Goal: Check status: Check status

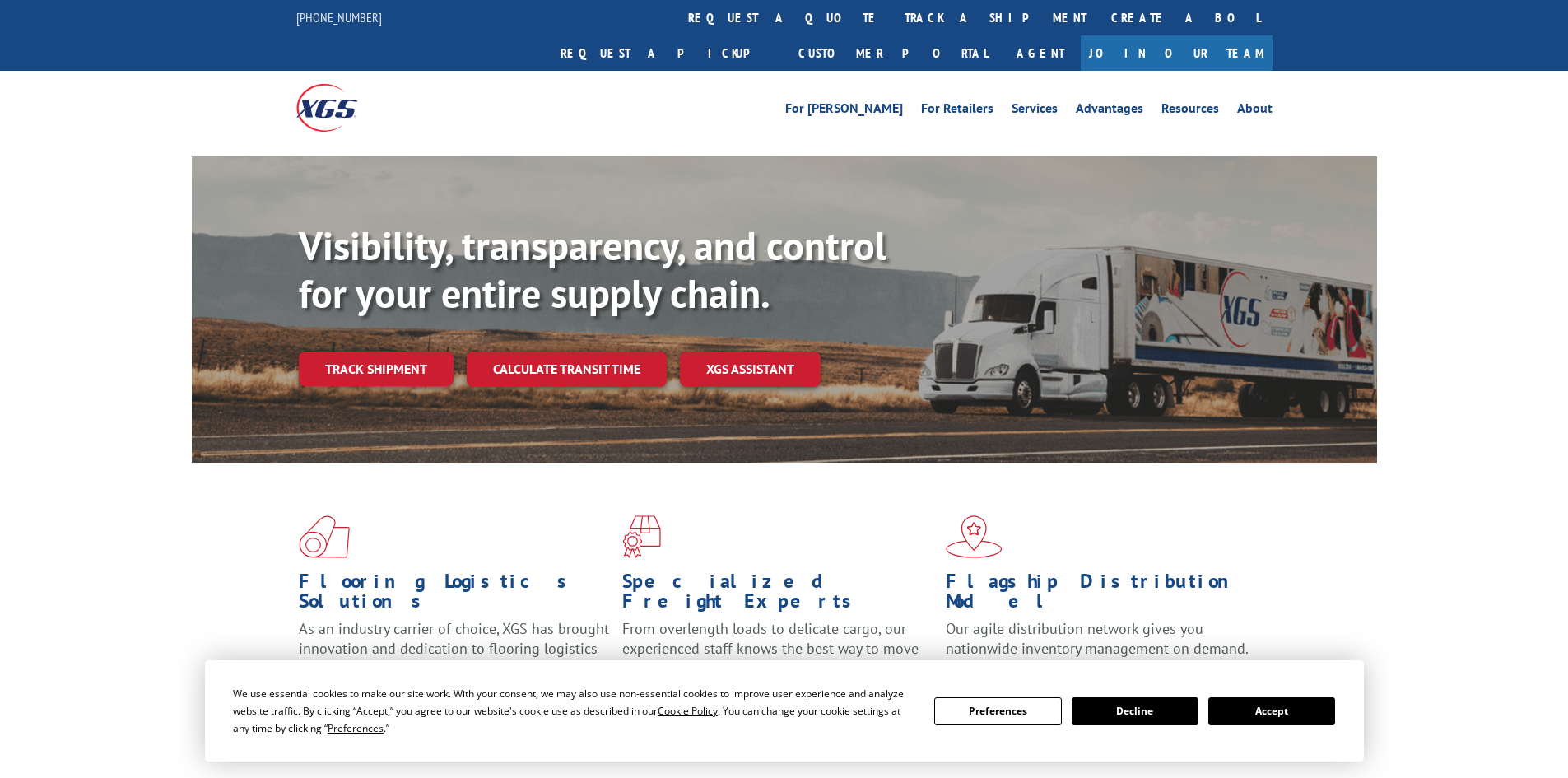
click at [394, 354] on div "Visibility, transparency, and control for your entire supply chain. Track shipm…" at bounding box center [838, 337] width 1078 height 229
click at [396, 352] on link "Track shipment" at bounding box center [375, 368] width 154 height 34
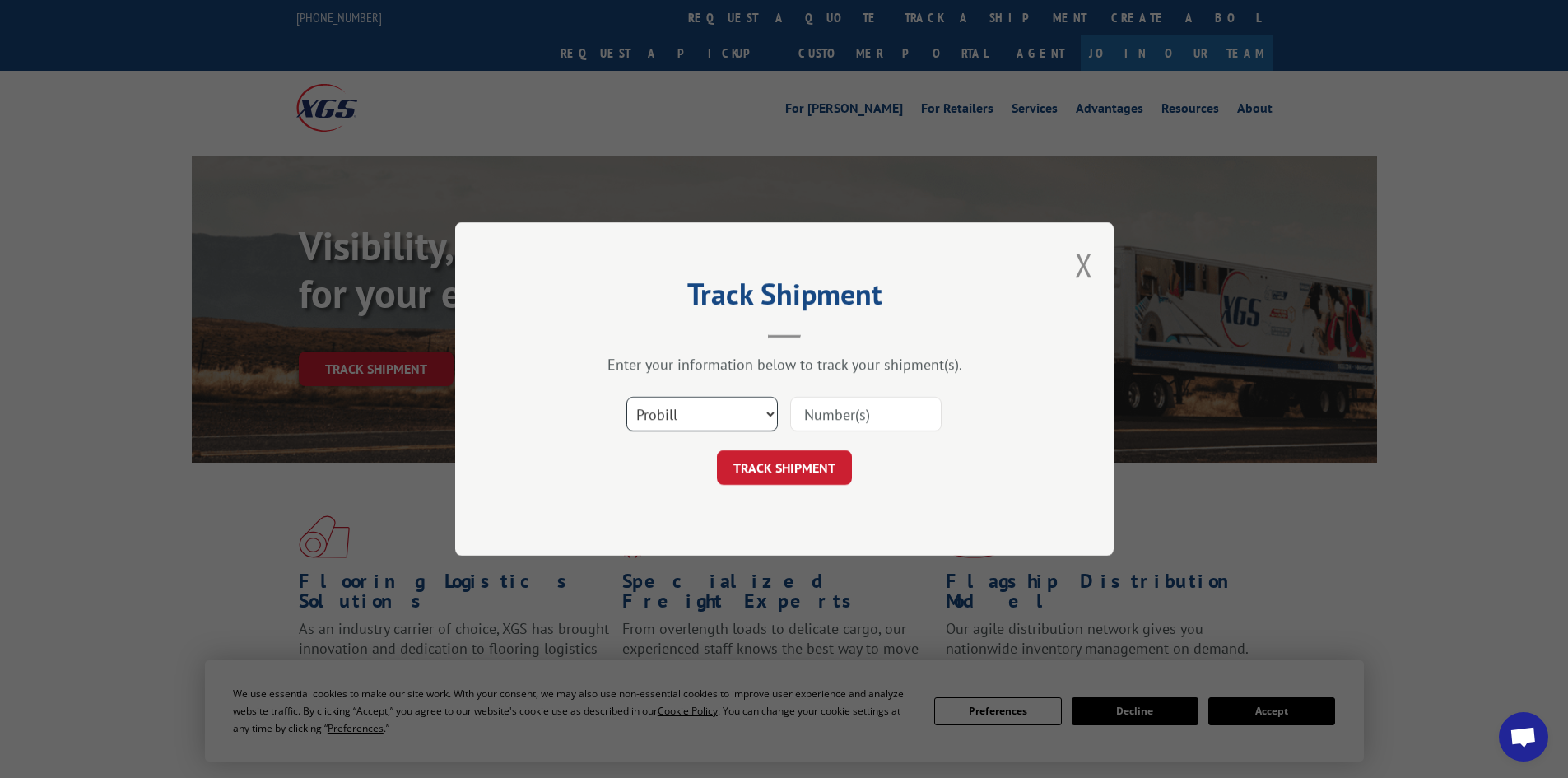
click at [756, 410] on select "Select category... Probill BOL PO" at bounding box center [702, 414] width 152 height 34
select select "bol"
click at [626, 397] on select "Select category... Probill BOL PO" at bounding box center [702, 414] width 152 height 34
click at [827, 423] on input at bounding box center [866, 414] width 152 height 34
type input "7046643"
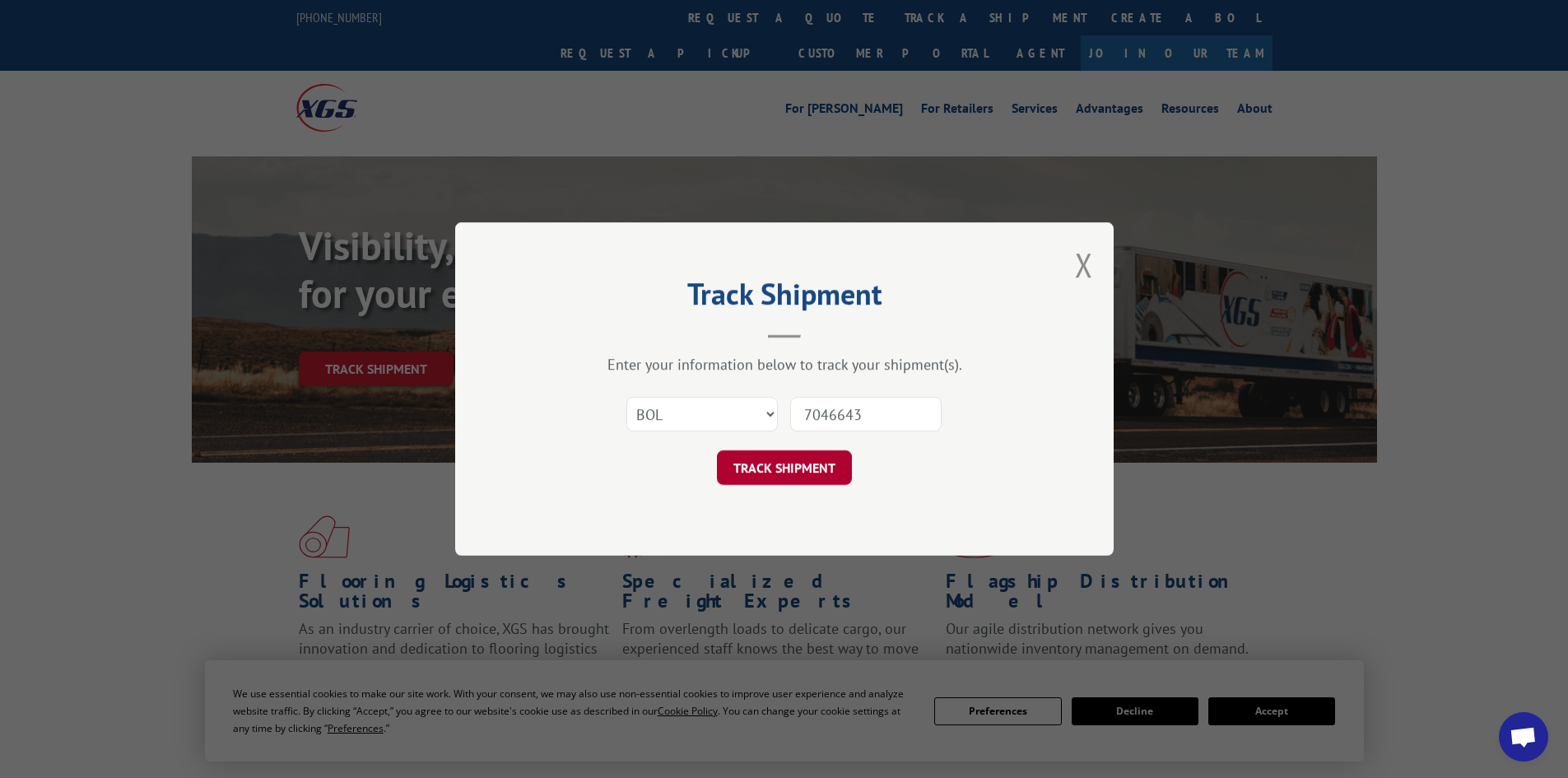
click at [826, 466] on button "TRACK SHIPMENT" at bounding box center [784, 467] width 135 height 34
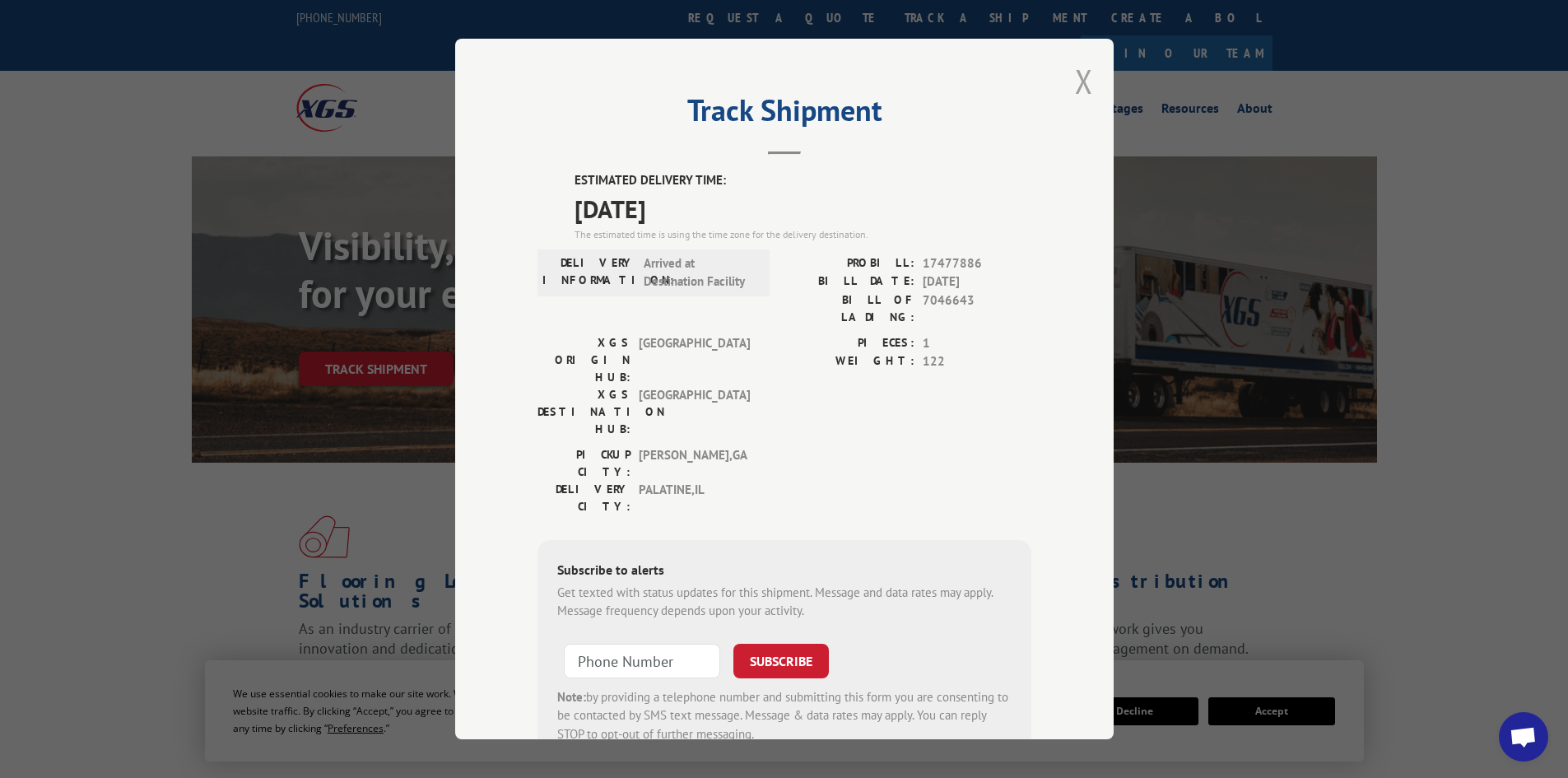
click at [1075, 68] on button "Close modal" at bounding box center [1084, 80] width 18 height 43
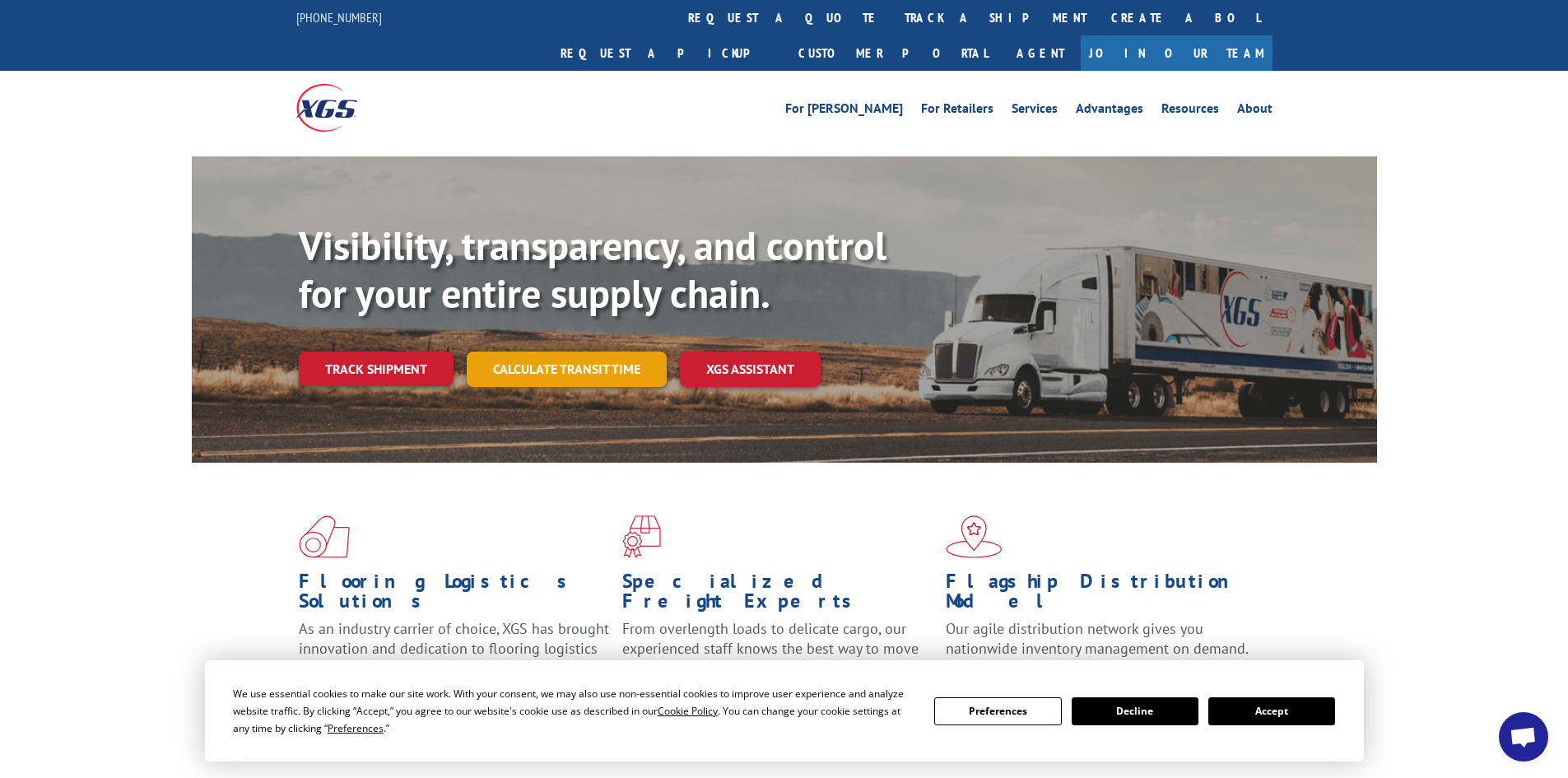
click at [618, 352] on link "Calculate transit time" at bounding box center [567, 369] width 200 height 35
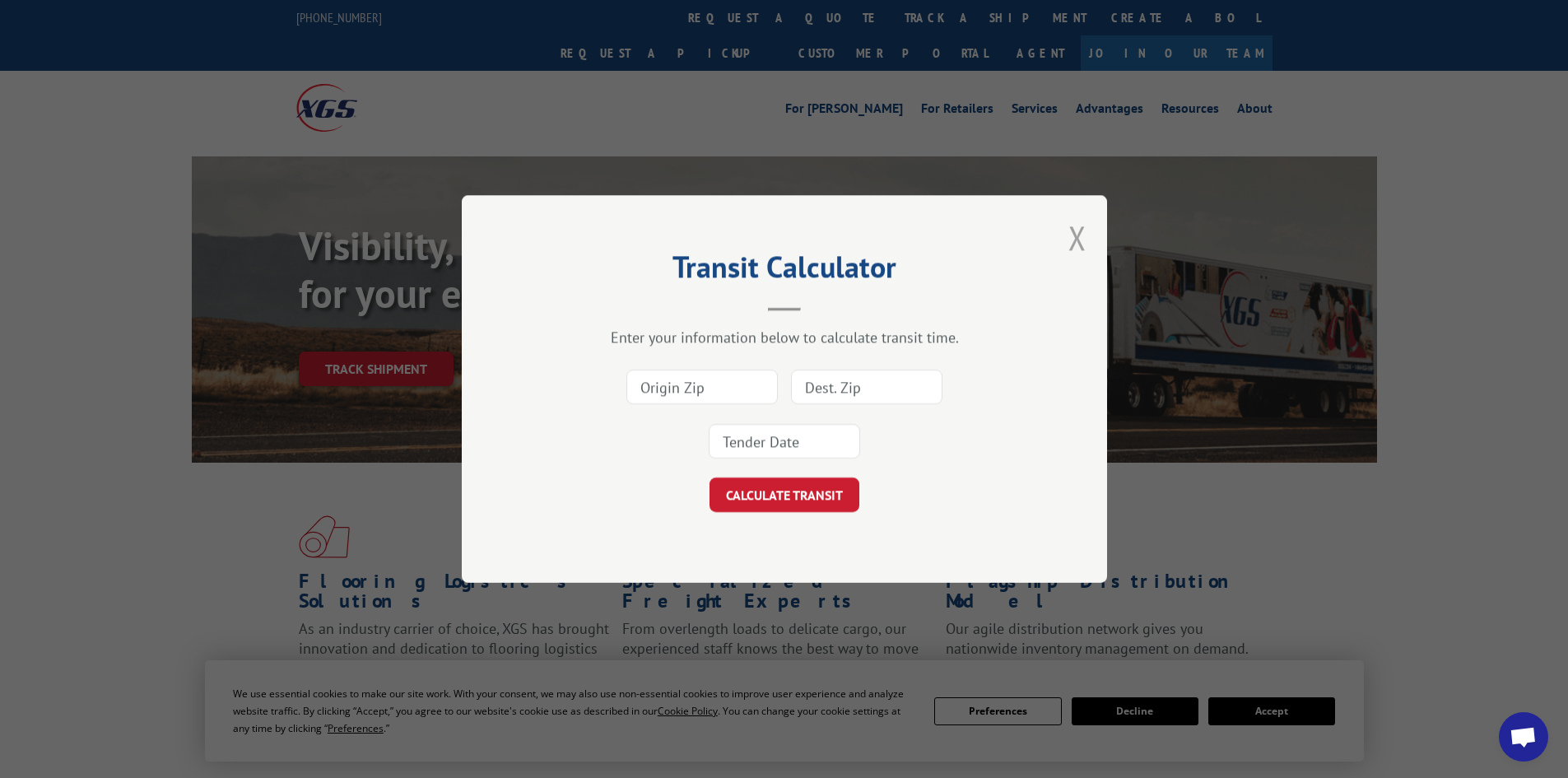
click at [1083, 229] on button "Close modal" at bounding box center [1077, 237] width 18 height 43
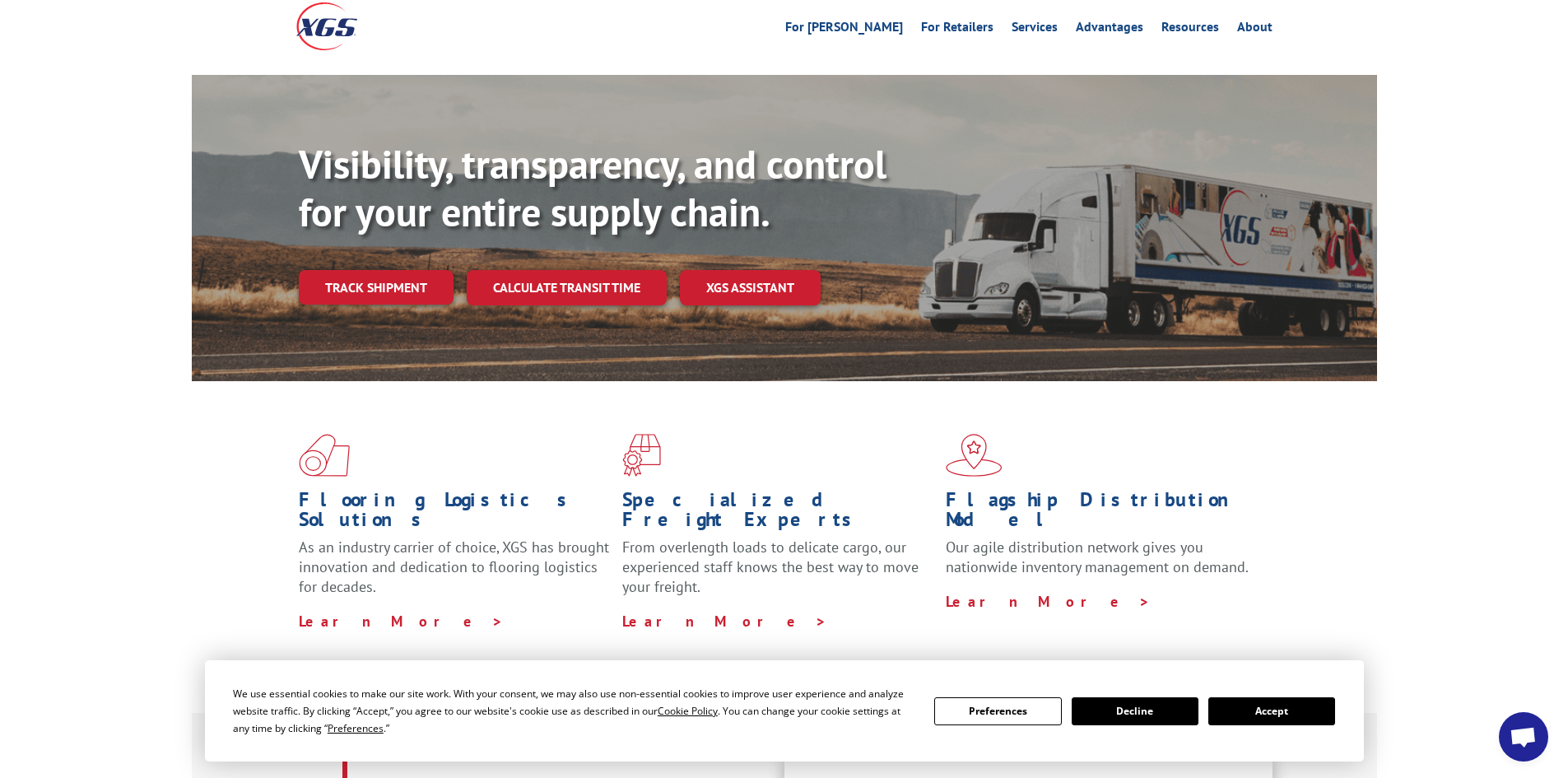
scroll to position [329, 0]
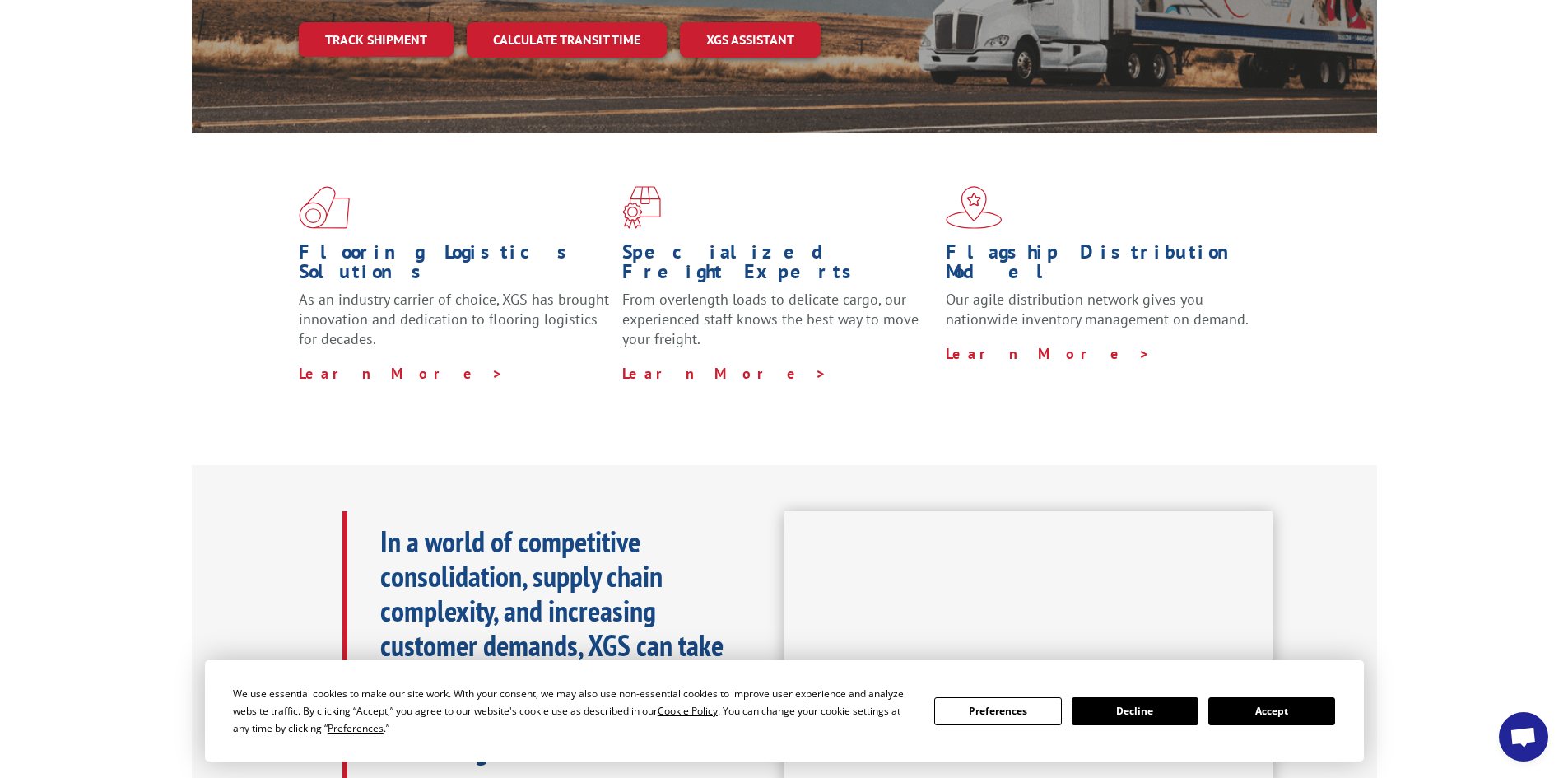
click at [1287, 709] on button "Accept" at bounding box center [1271, 711] width 127 height 28
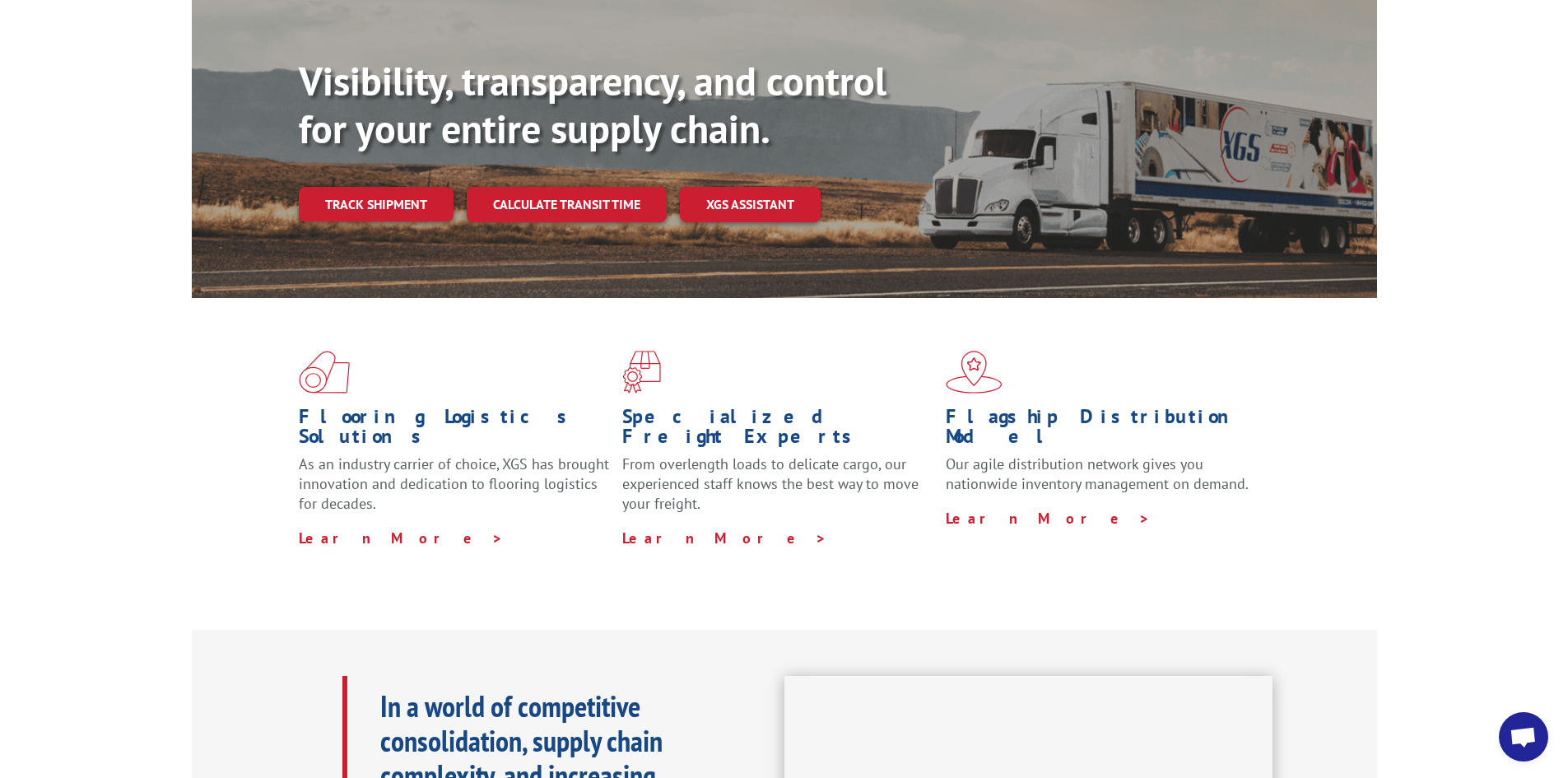
scroll to position [0, 0]
